Goal: Check status: Check status

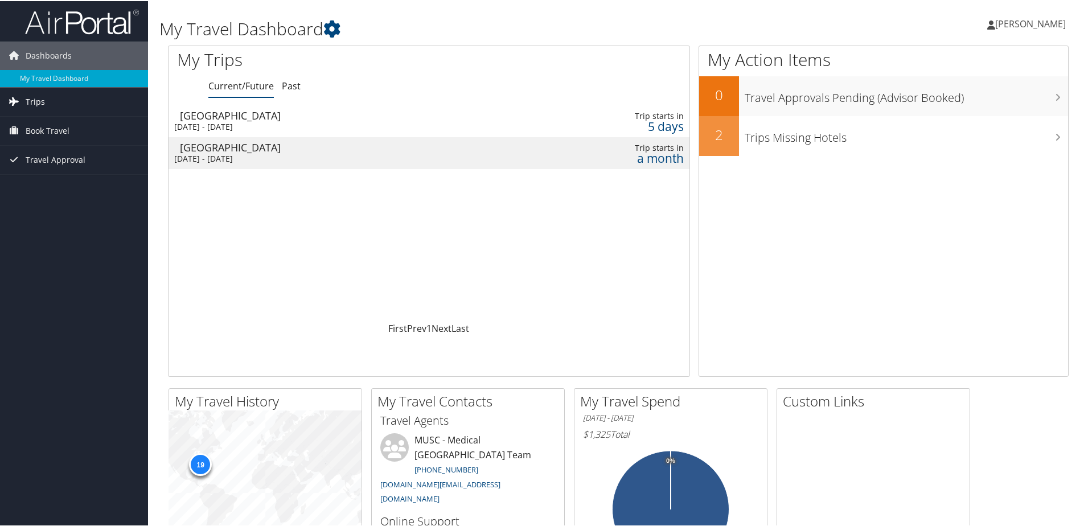
click at [42, 5] on span "Trips" at bounding box center [35, 101] width 19 height 28
click at [260, 5] on div "Atlanta" at bounding box center [341, 114] width 322 height 10
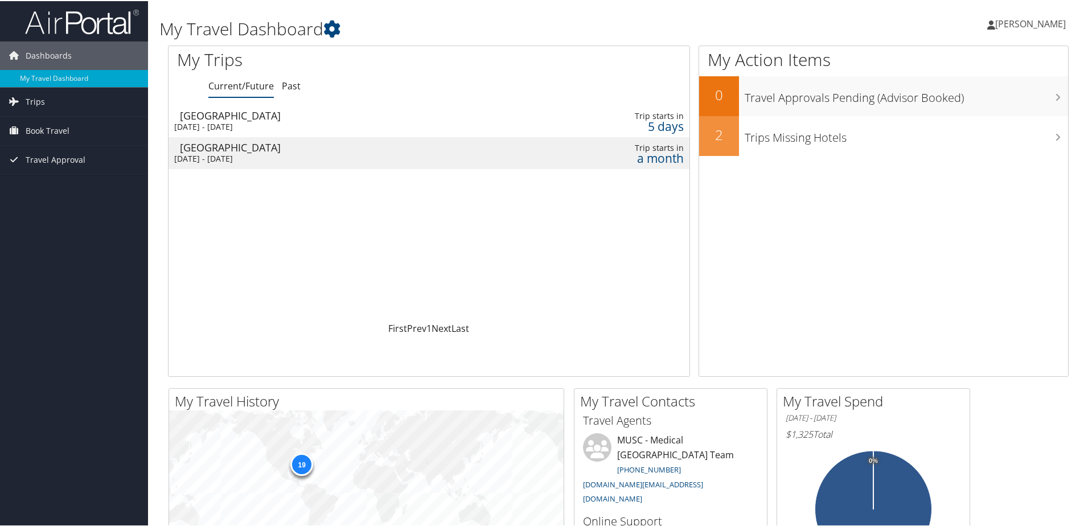
click at [320, 151] on div "San Diego" at bounding box center [341, 146] width 322 height 10
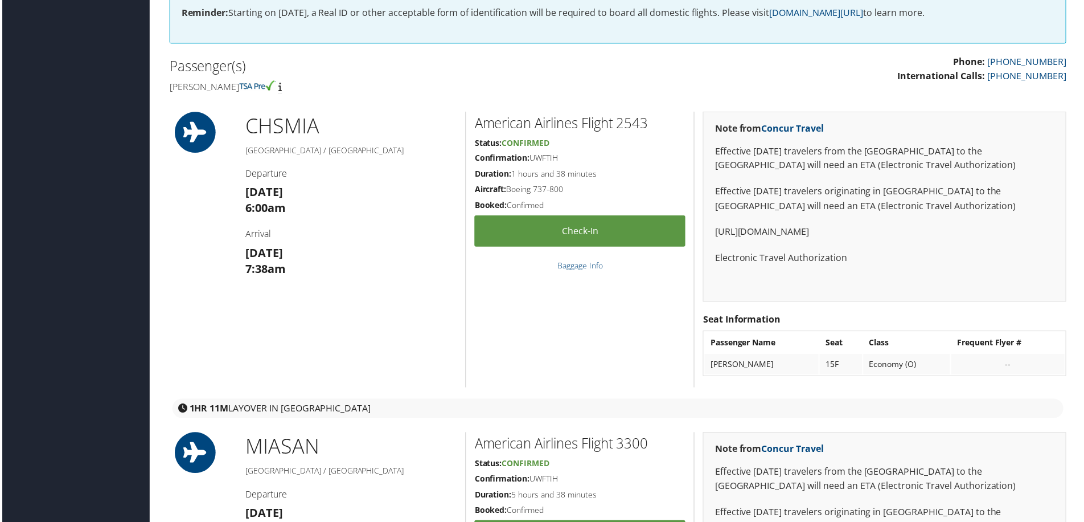
scroll to position [342, 0]
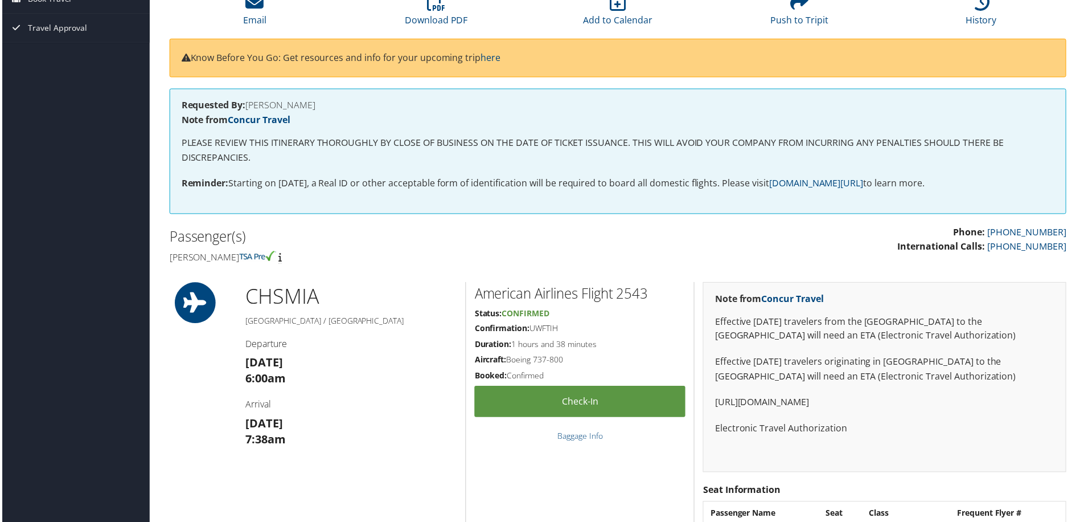
scroll to position [0, 0]
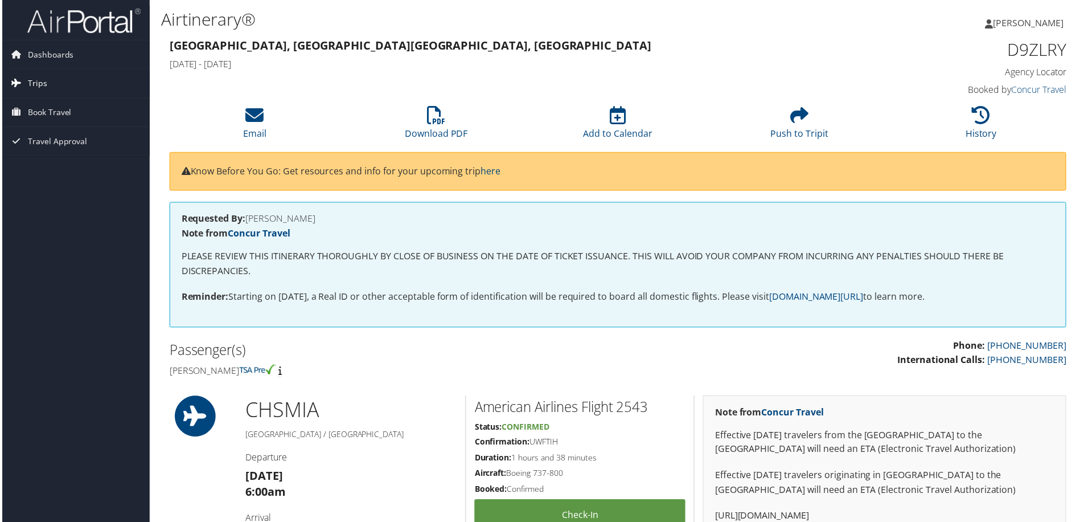
click at [43, 88] on span "Trips" at bounding box center [35, 83] width 19 height 28
click at [32, 81] on span "Trips" at bounding box center [35, 83] width 19 height 28
click at [24, 81] on link "Trips" at bounding box center [74, 83] width 148 height 28
click at [47, 104] on link "Current/Future Trips" at bounding box center [74, 106] width 148 height 17
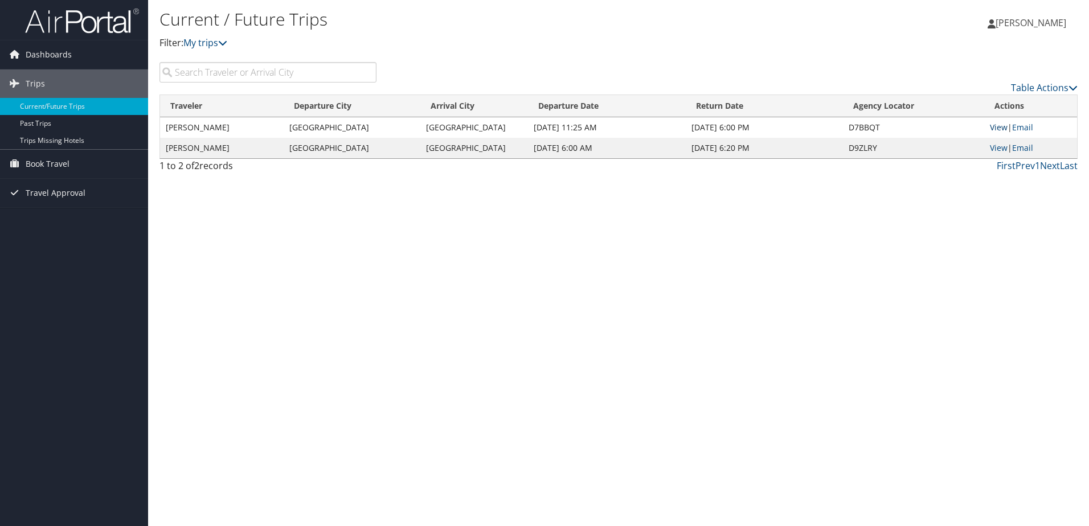
click at [997, 130] on link "View" at bounding box center [999, 127] width 18 height 11
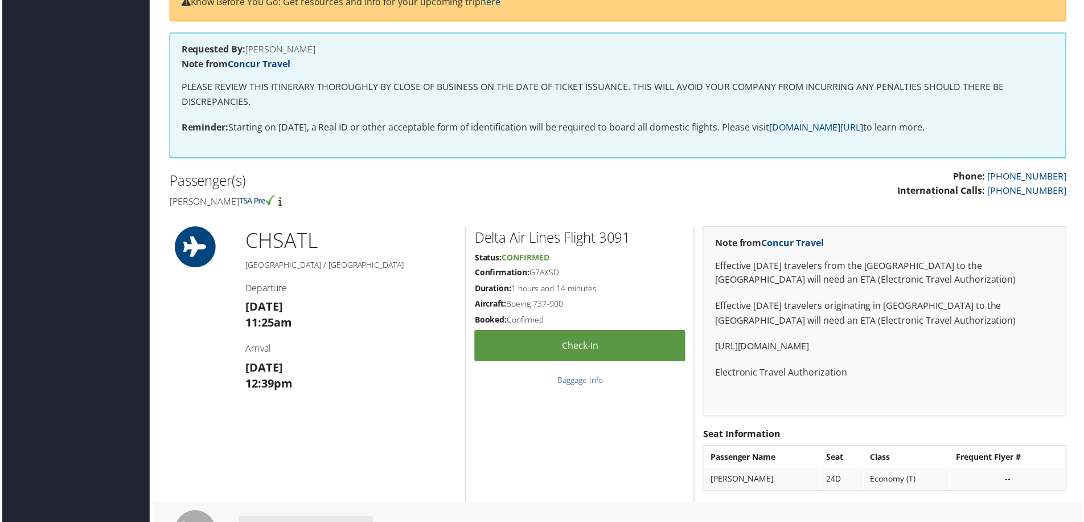
scroll to position [171, 0]
